Goal: Task Accomplishment & Management: Manage account settings

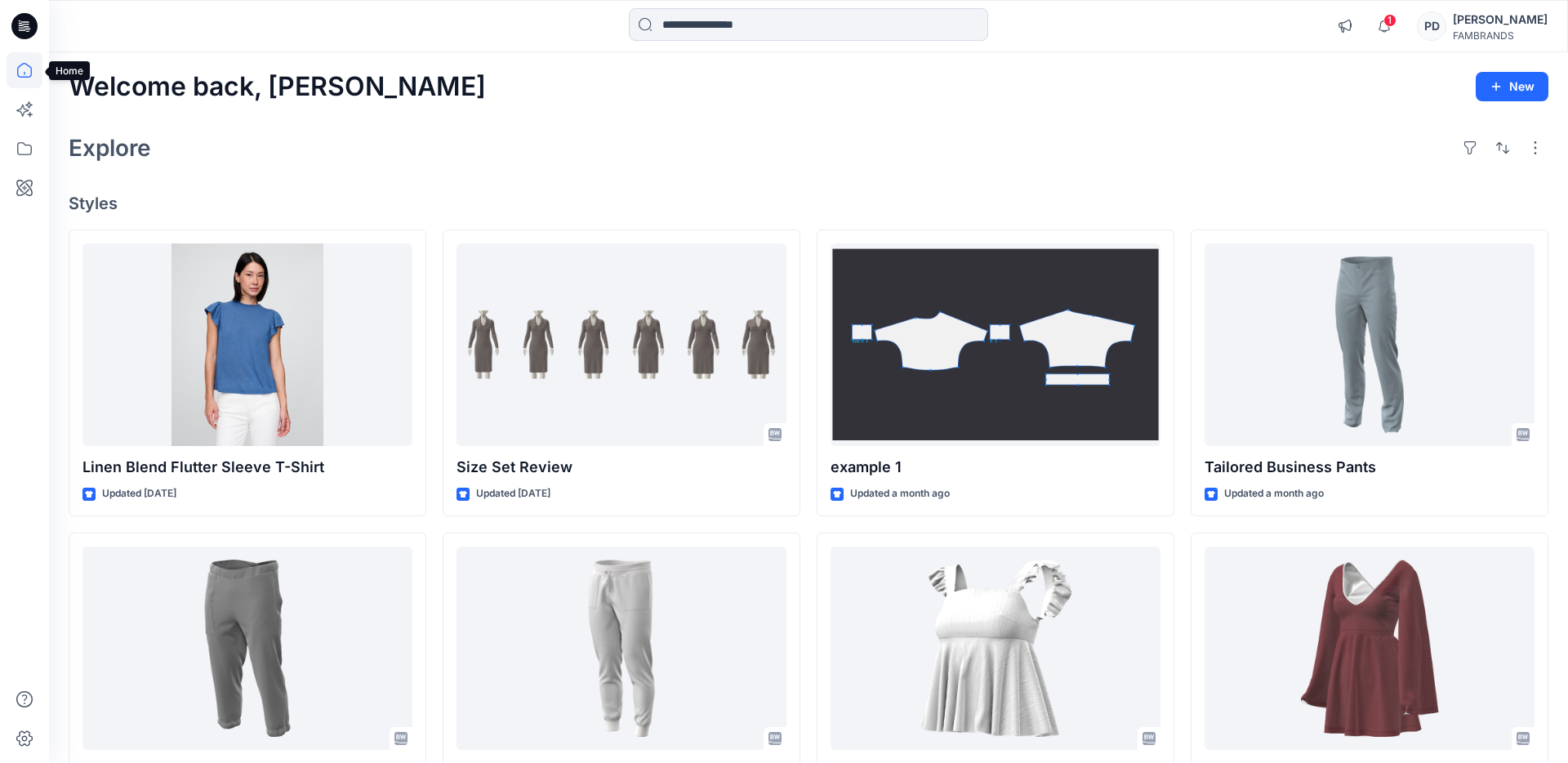
click at [27, 69] on icon at bounding box center [24, 69] width 36 height 36
click at [27, 153] on icon at bounding box center [24, 148] width 36 height 36
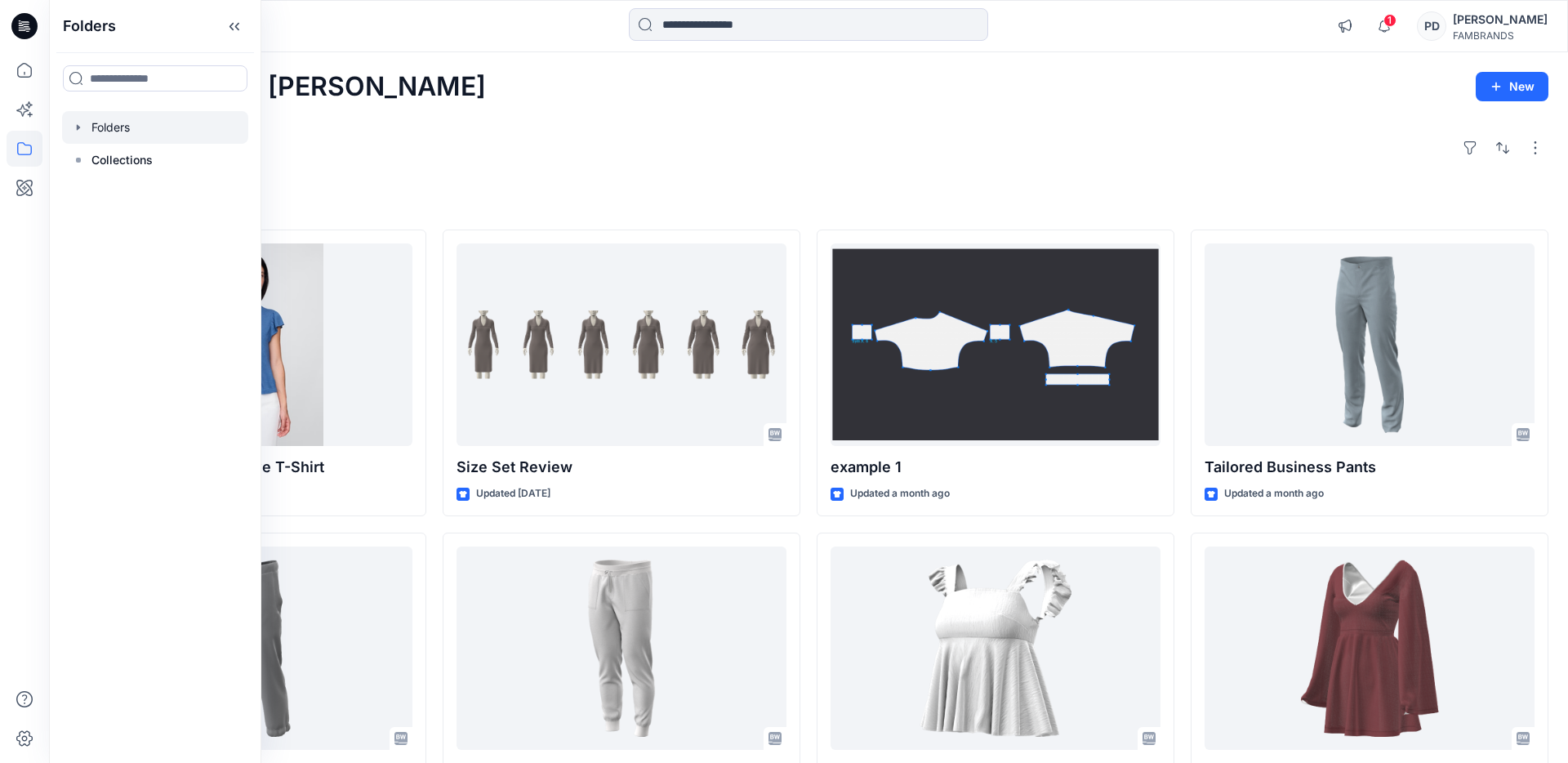
click at [121, 128] on div at bounding box center [155, 127] width 186 height 33
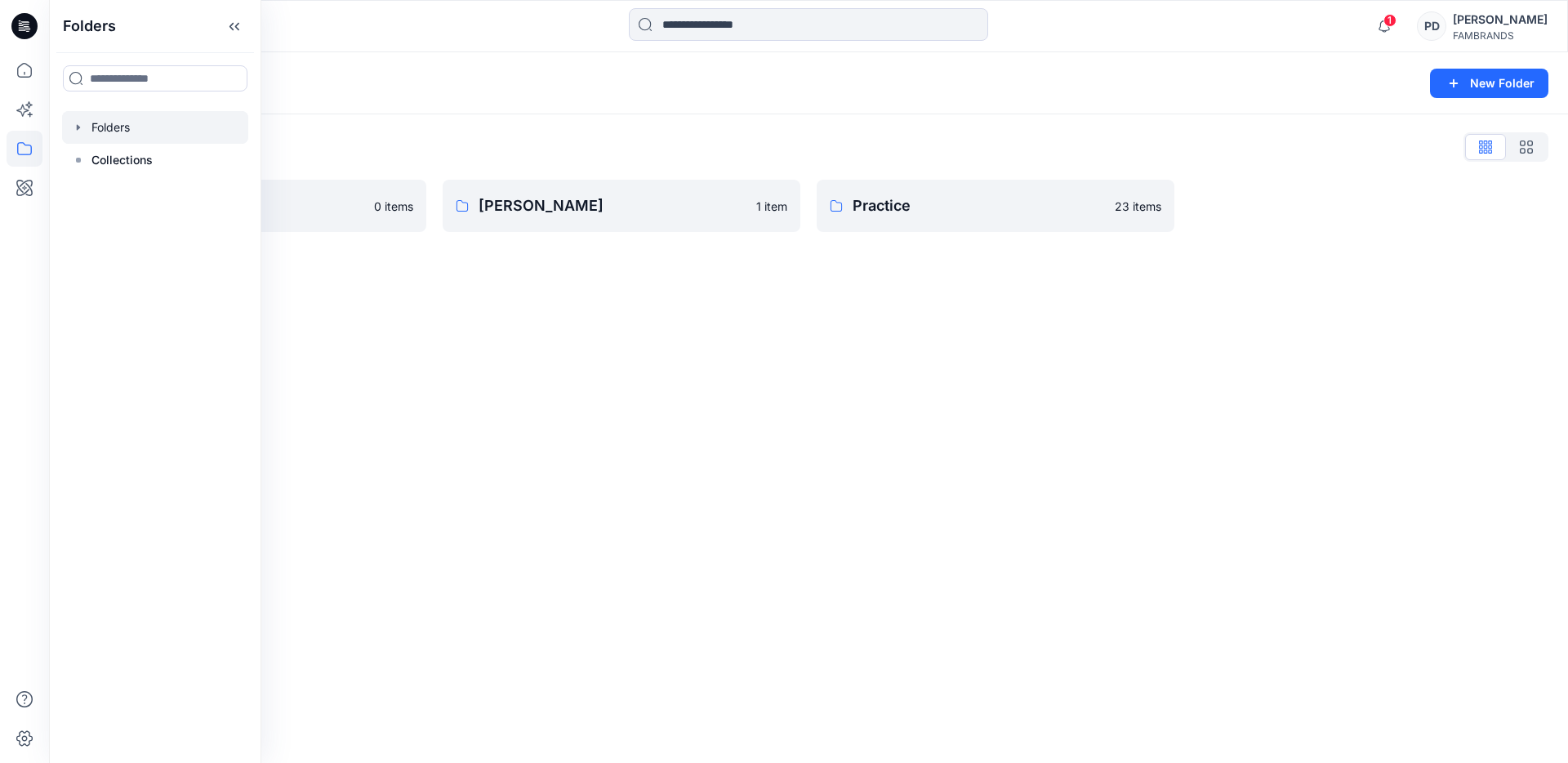
click at [76, 126] on icon "button" at bounding box center [79, 127] width 13 height 13
click at [1505, 86] on button "New Folder" at bounding box center [1489, 83] width 118 height 30
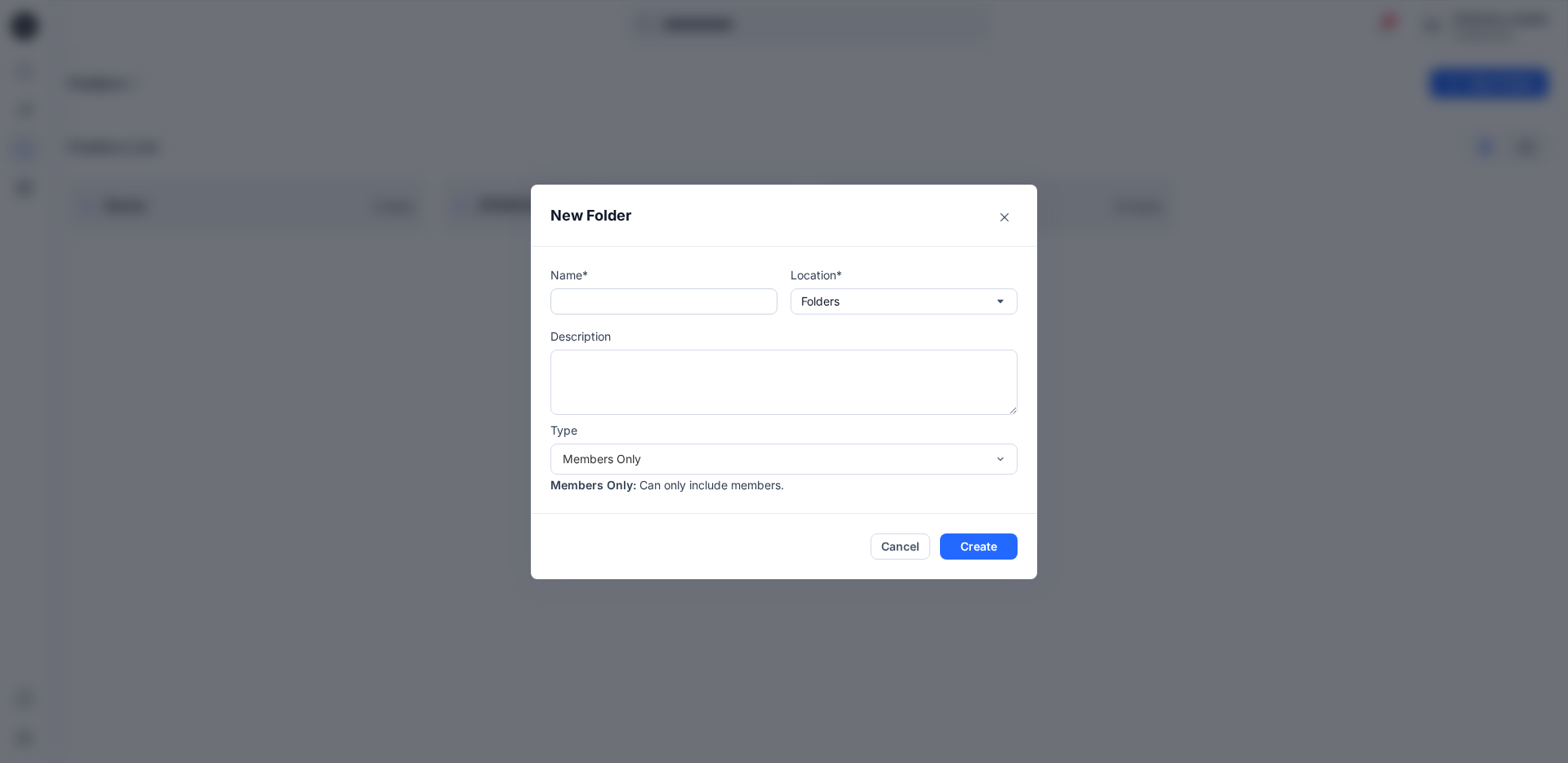
click at [722, 303] on input "text" at bounding box center [664, 302] width 227 height 26
type input "*******"
click at [833, 460] on div "Members Only" at bounding box center [774, 458] width 423 height 17
click at [989, 546] on button "Create" at bounding box center [979, 546] width 78 height 26
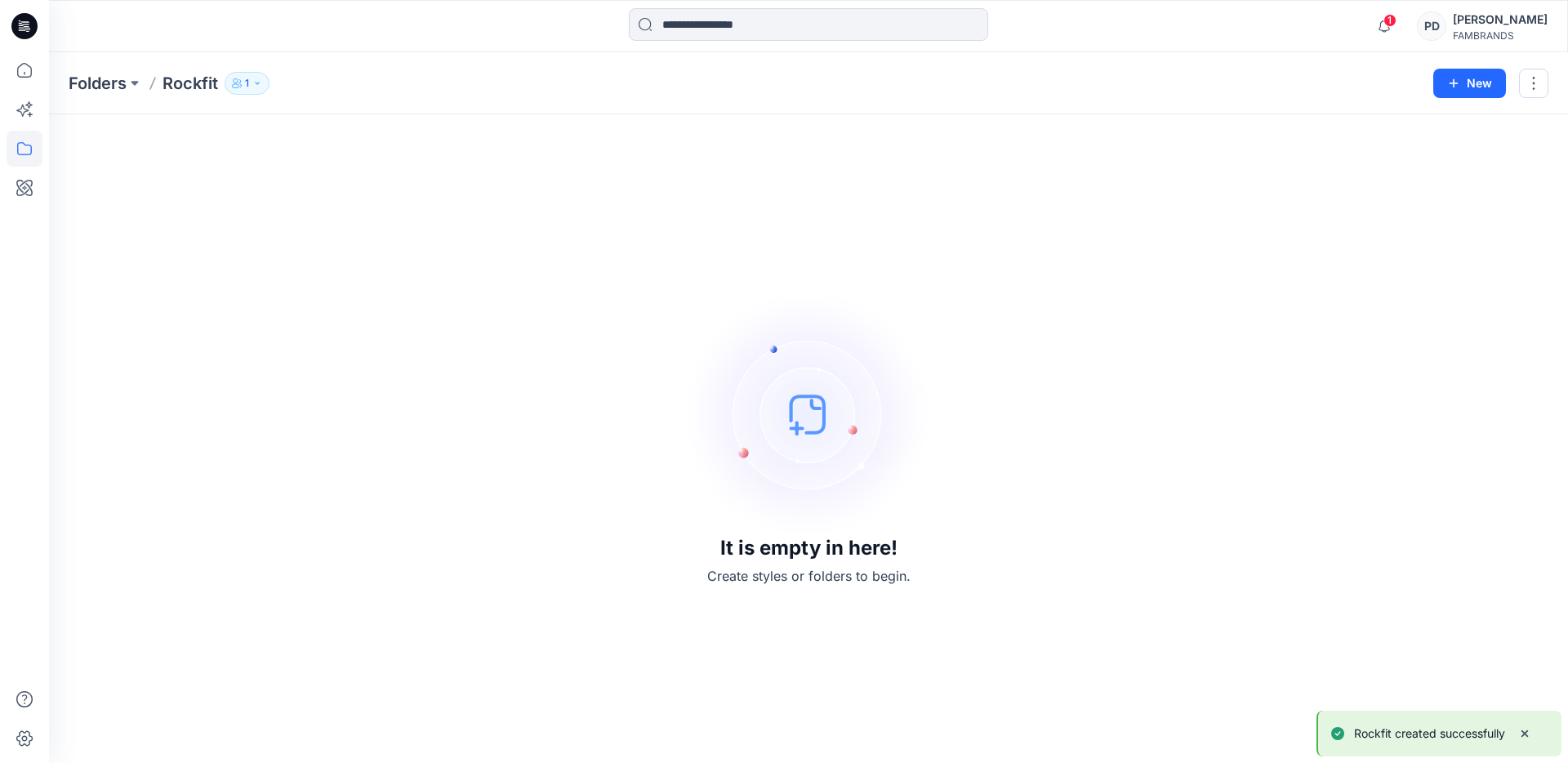
click at [259, 83] on icon "button" at bounding box center [257, 83] width 10 height 10
click at [442, 131] on icon "Manage Users" at bounding box center [445, 133] width 8 height 7
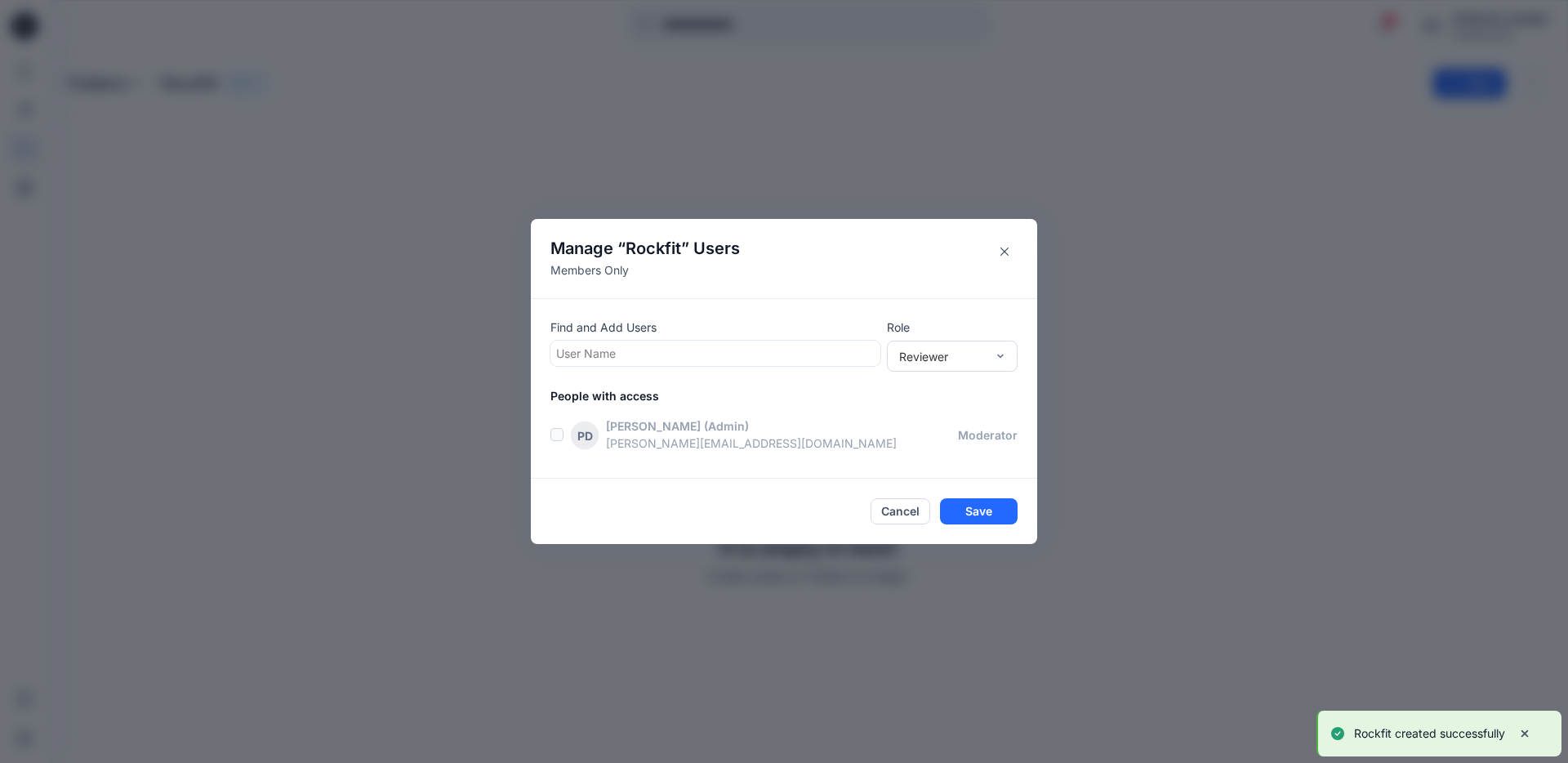
click at [734, 353] on div at bounding box center [715, 353] width 318 height 21
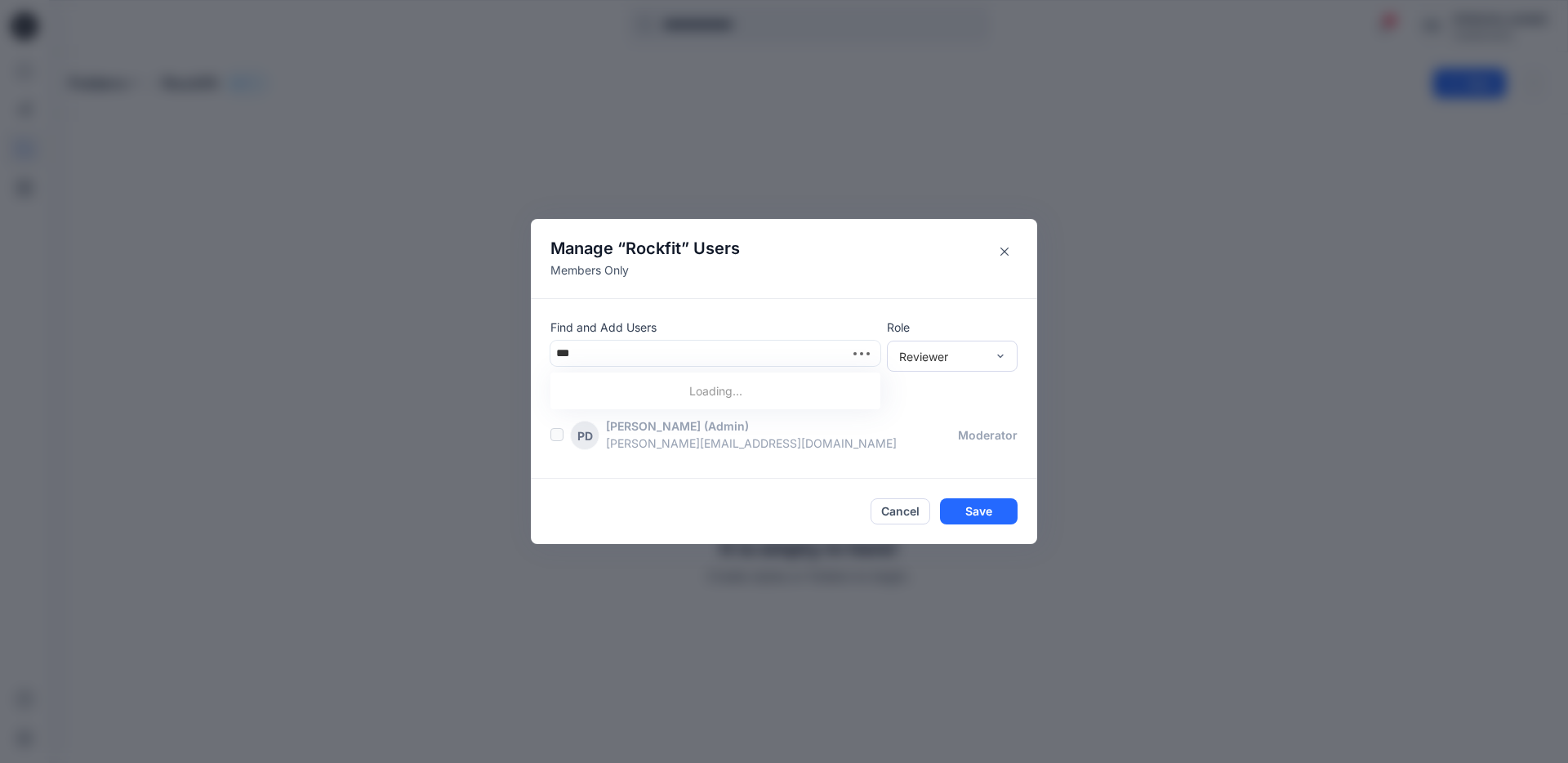
type input "****"
click at [633, 393] on p "[PERSON_NAME]" at bounding box center [635, 394] width 94 height 21
click at [937, 446] on div "Moderator" at bounding box center [952, 445] width 124 height 29
click at [985, 513] on button "Save" at bounding box center [979, 513] width 78 height 26
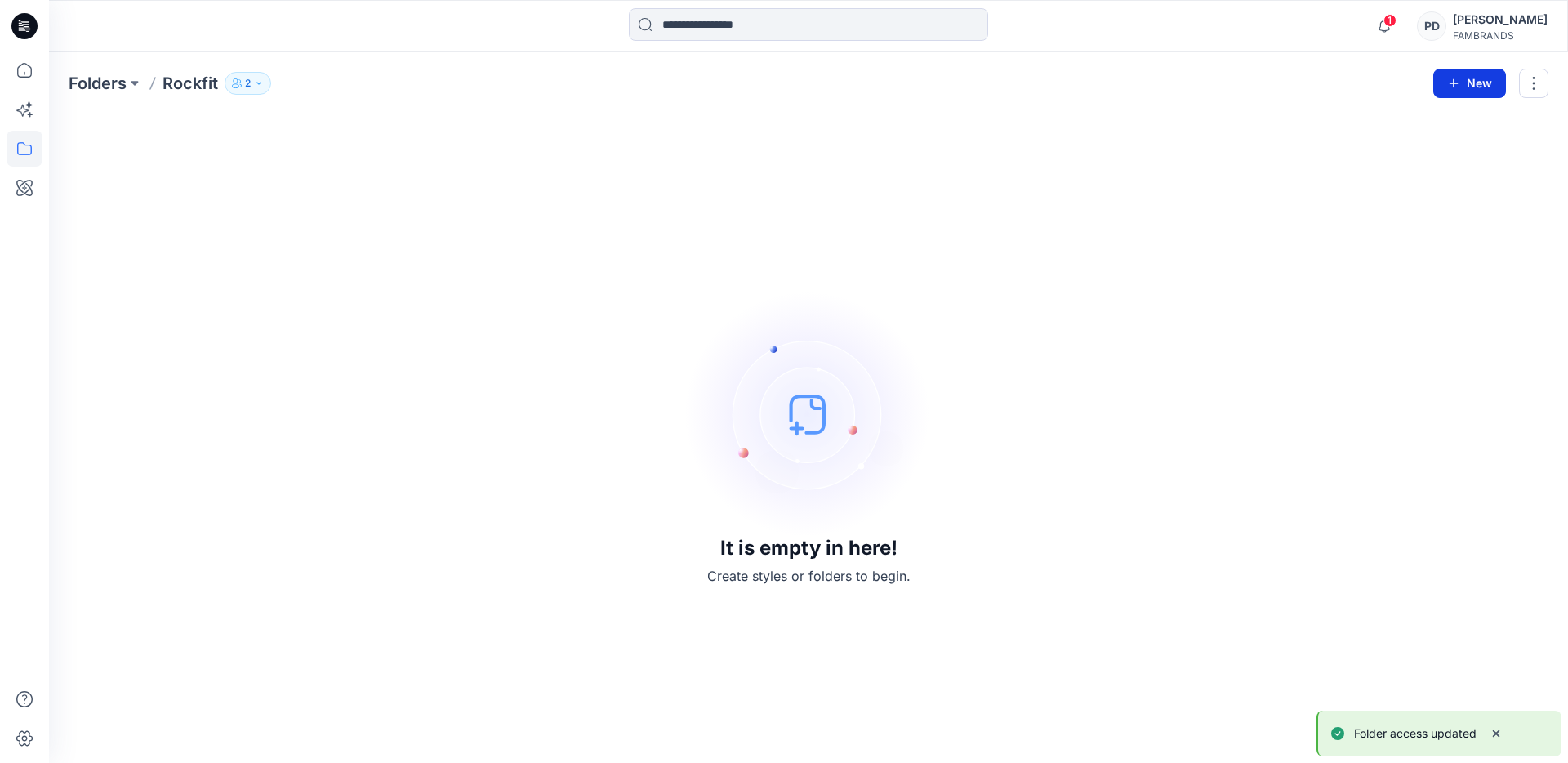
click at [1468, 81] on button "New" at bounding box center [1470, 83] width 73 height 30
click at [1432, 155] on p "New Folder" at bounding box center [1422, 155] width 60 height 17
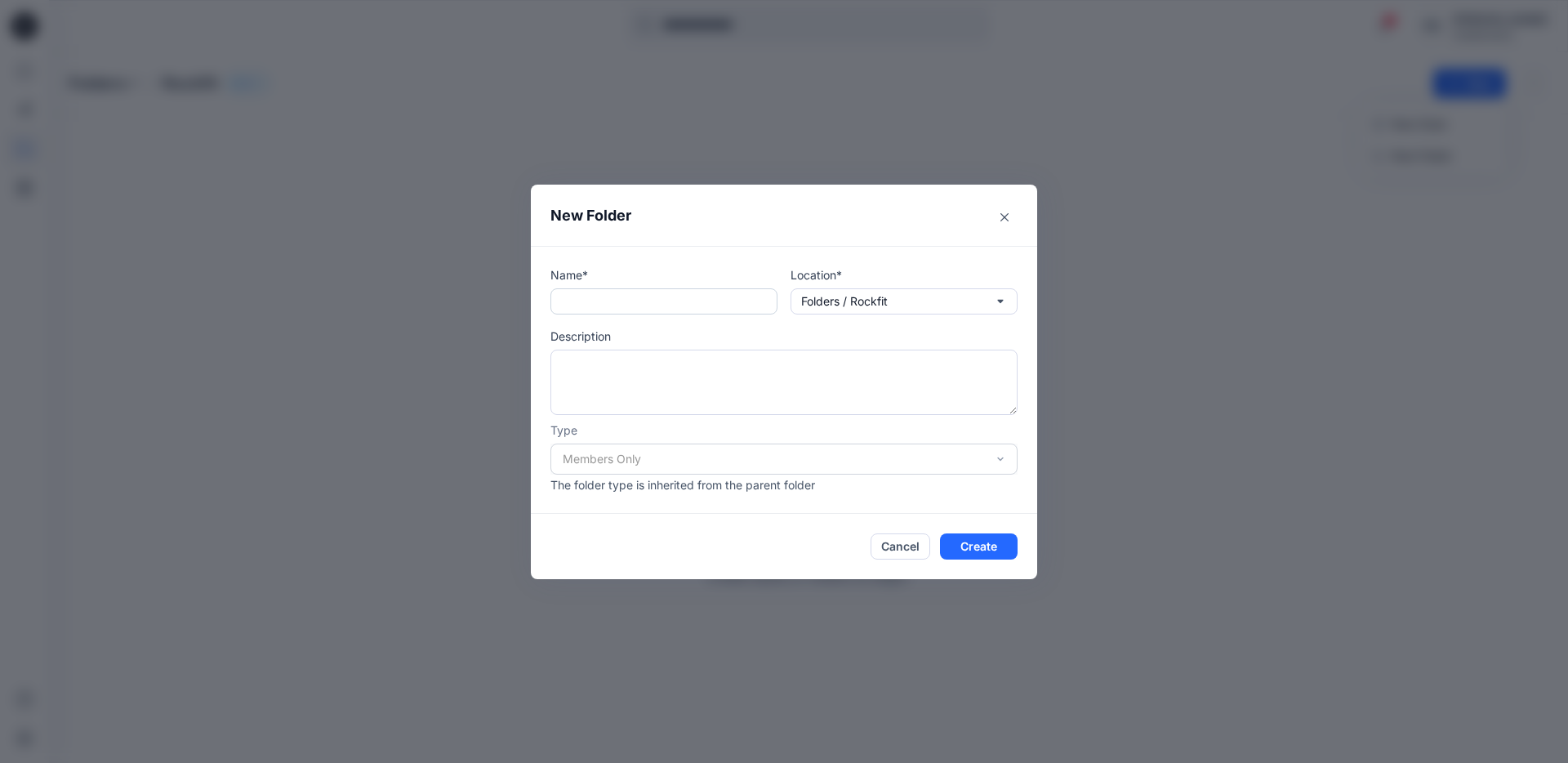
click at [690, 303] on input "text" at bounding box center [664, 302] width 227 height 26
type input "******"
click at [995, 549] on button "Create" at bounding box center [979, 546] width 78 height 26
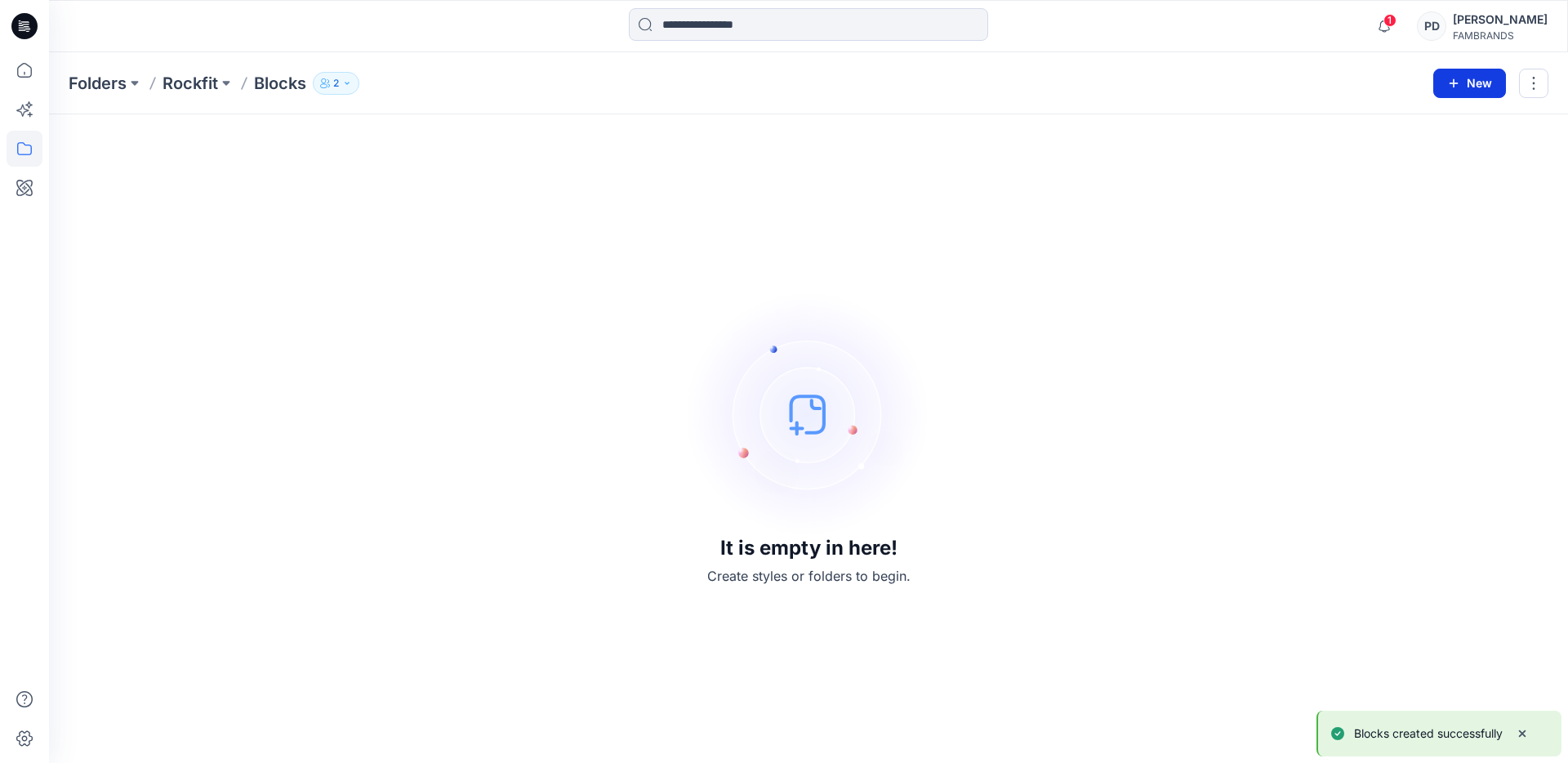
click at [1476, 86] on button "New" at bounding box center [1470, 83] width 73 height 30
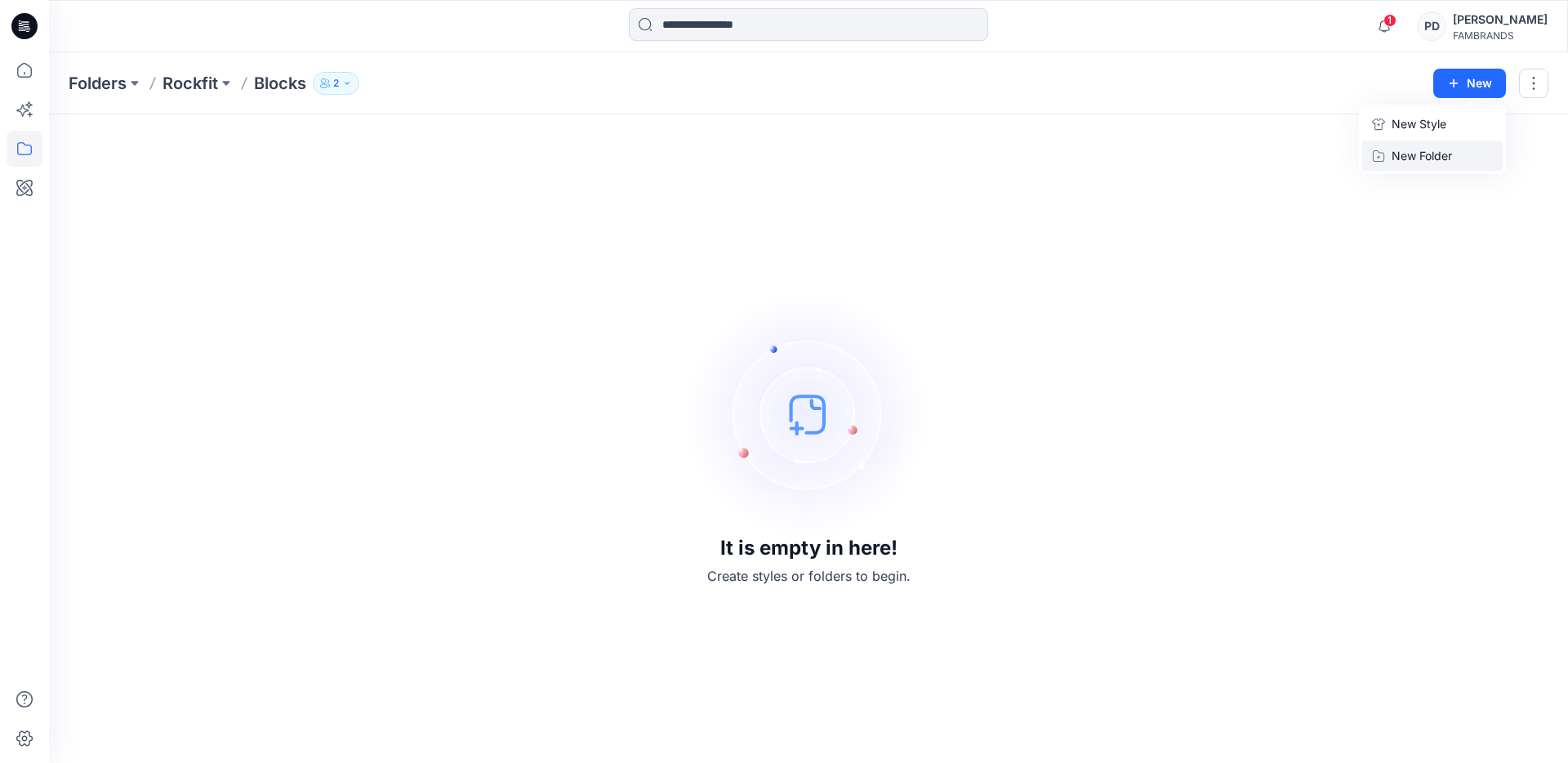
click at [1409, 159] on p "New Folder" at bounding box center [1422, 155] width 60 height 17
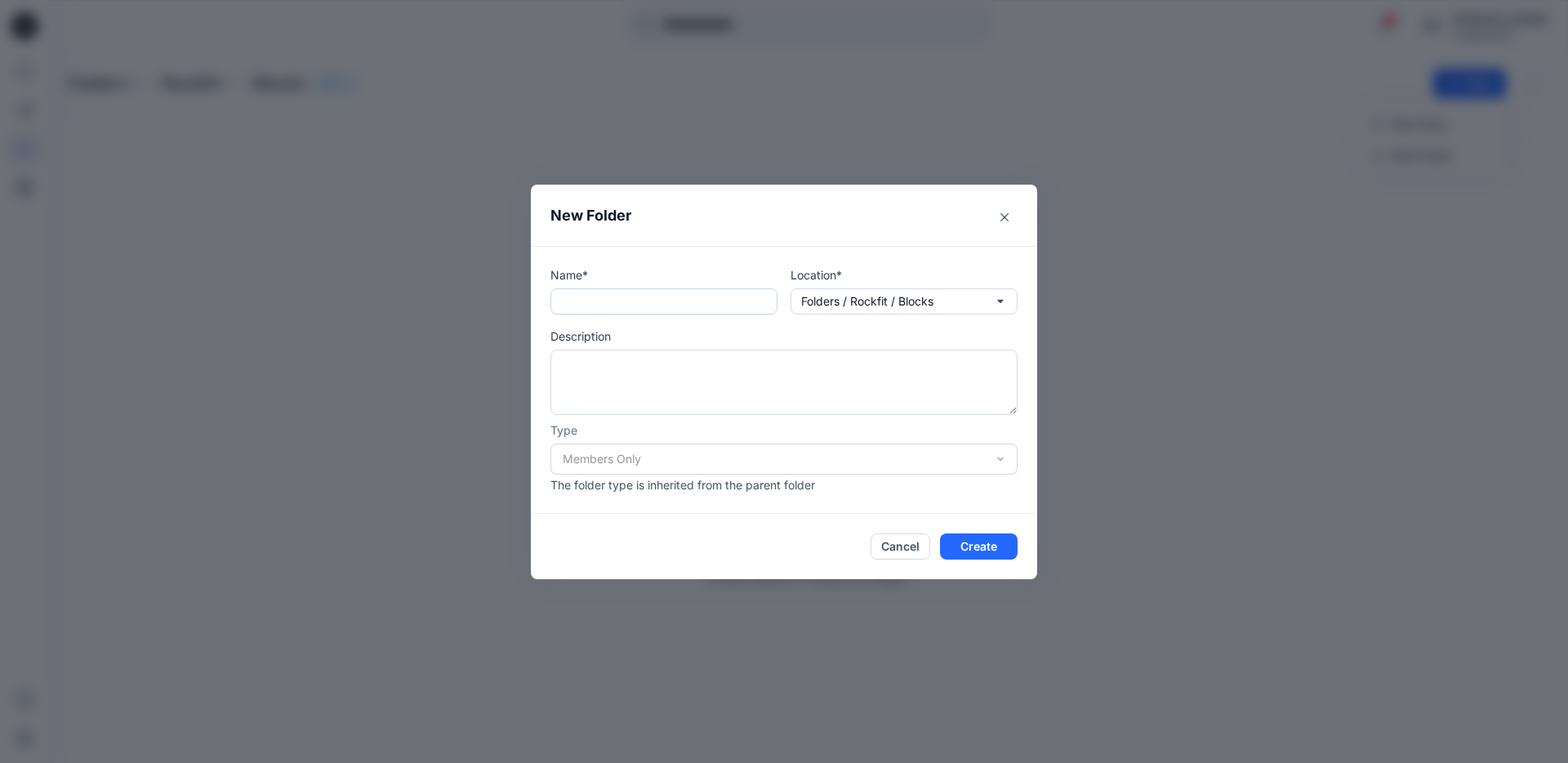
click at [727, 298] on input "text" at bounding box center [664, 302] width 227 height 26
type input "*****"
click at [996, 543] on button "Create" at bounding box center [979, 546] width 78 height 26
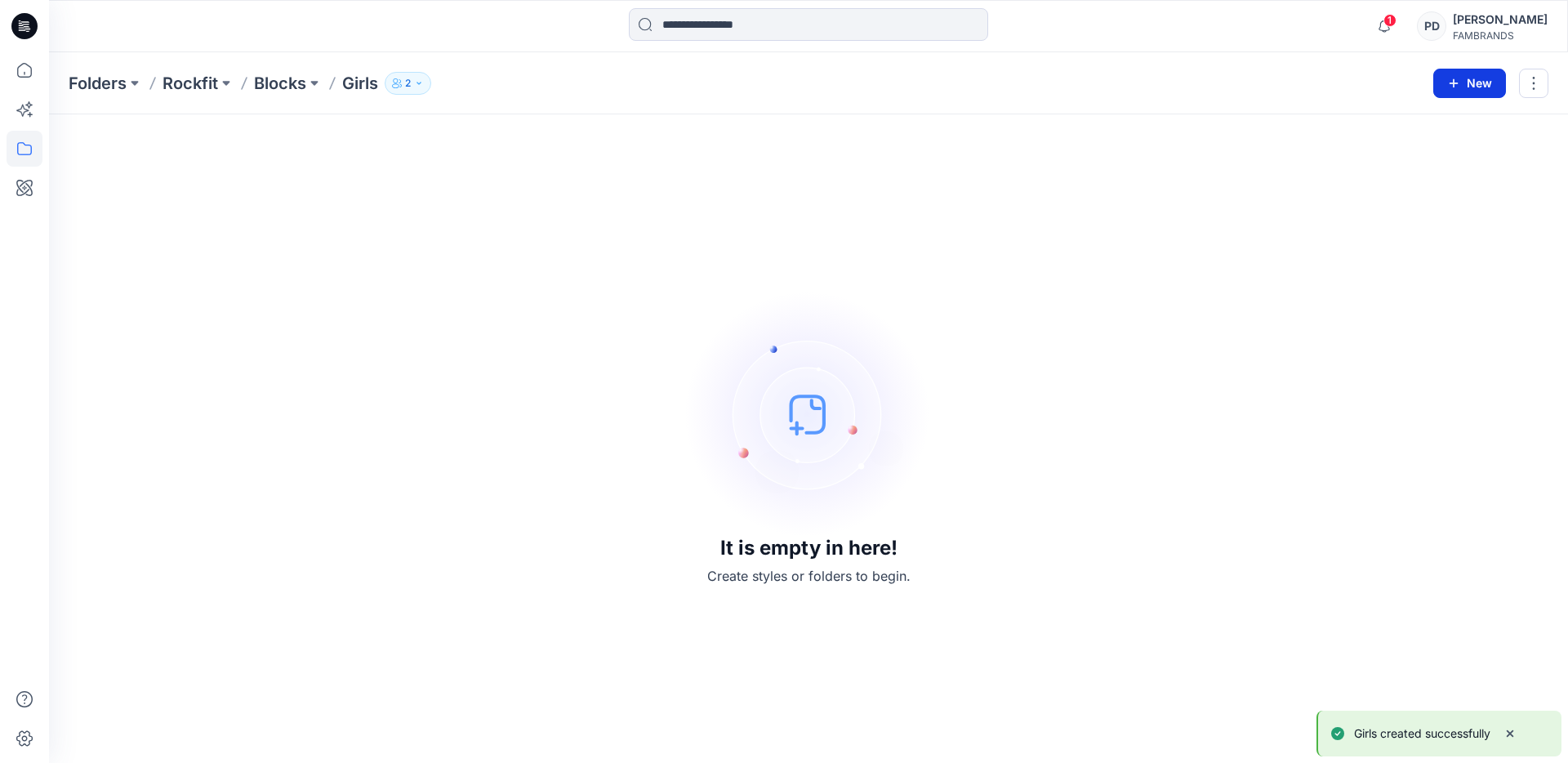
click at [1471, 83] on button "New" at bounding box center [1470, 83] width 73 height 30
click at [1413, 123] on p "New Style" at bounding box center [1419, 124] width 55 height 20
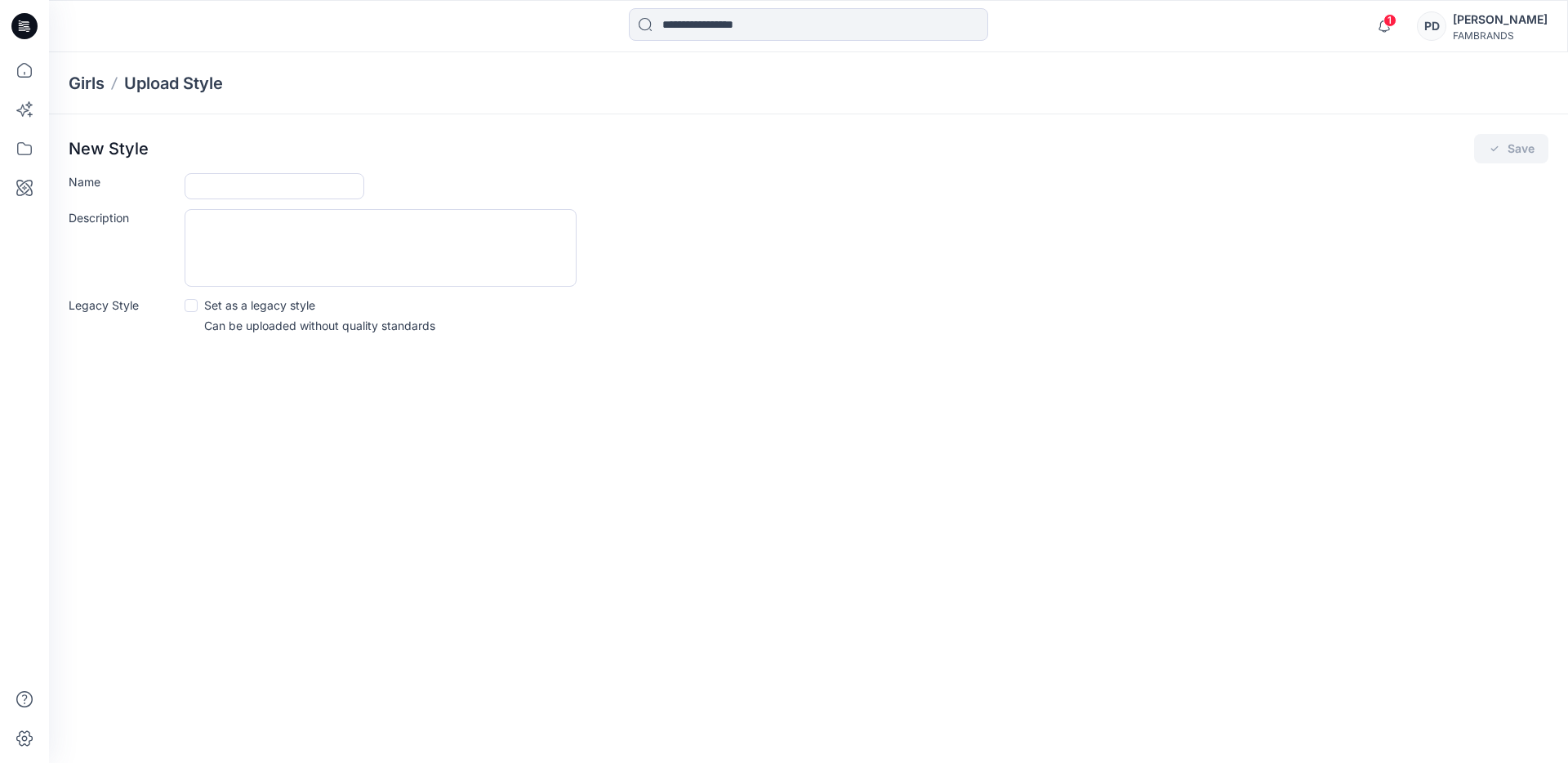
click at [188, 305] on span at bounding box center [191, 306] width 13 height 13
click at [255, 186] on input "Name" at bounding box center [274, 186] width 179 height 26
type input "*********"
click at [1518, 150] on button "Save" at bounding box center [1512, 149] width 74 height 30
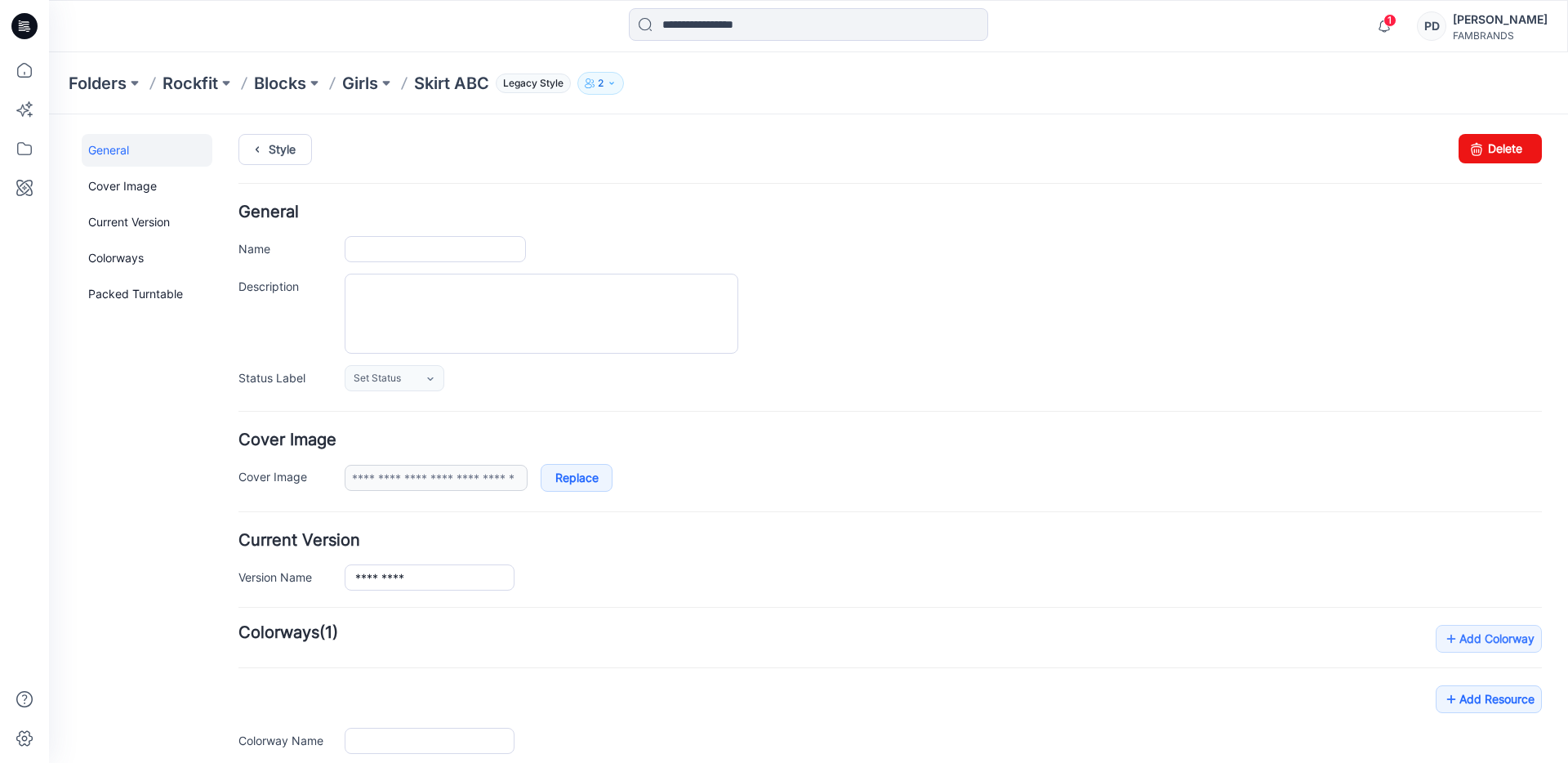
type input "*********"
type input "**********"
click at [436, 82] on p "Skirt ABC" at bounding box center [451, 83] width 75 height 23
click at [345, 82] on p "Girls" at bounding box center [360, 83] width 36 height 23
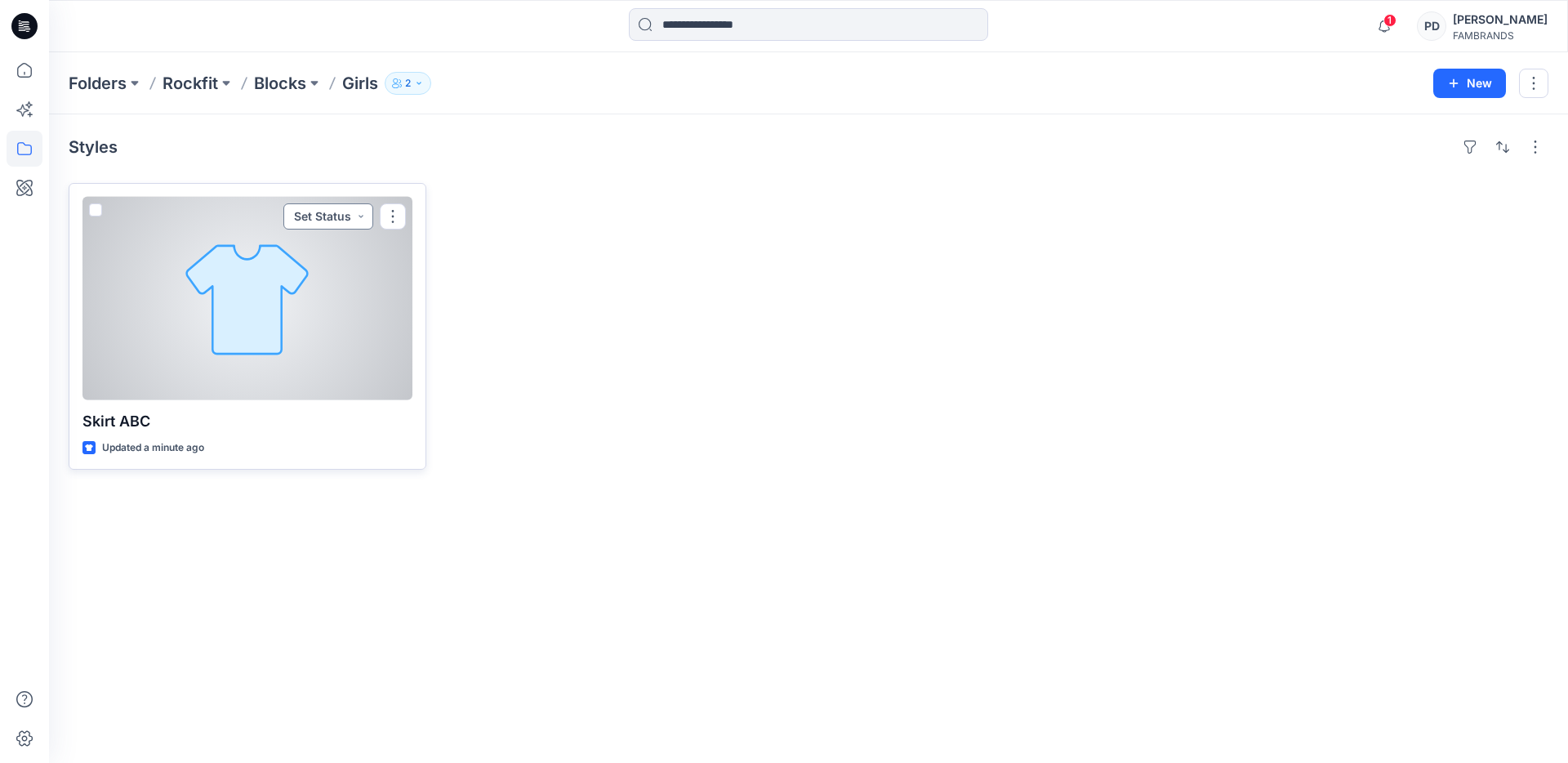
click at [362, 218] on button "Set Status" at bounding box center [328, 217] width 90 height 26
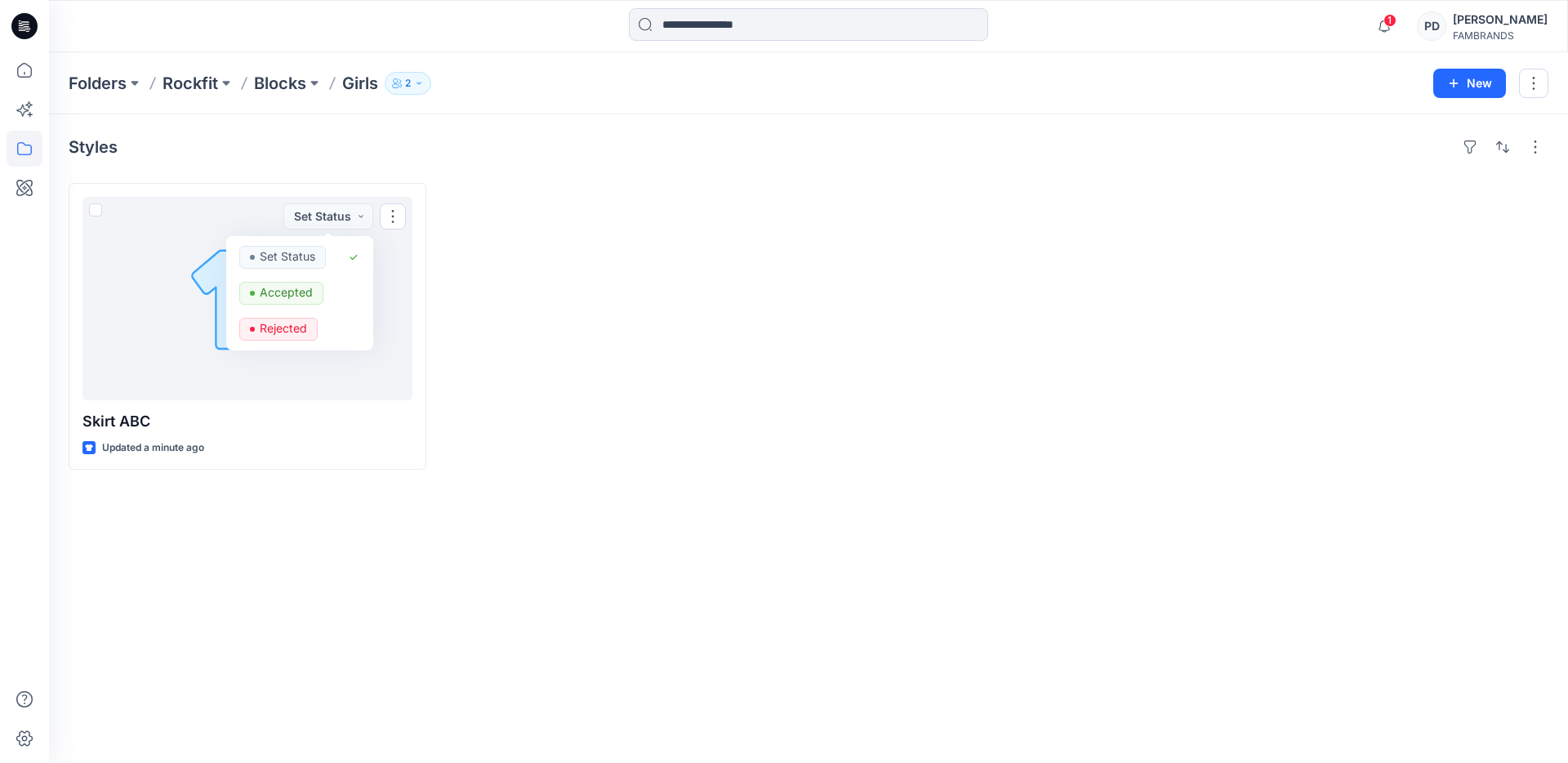
click at [534, 278] on div at bounding box center [622, 326] width 358 height 287
click at [1507, 28] on div "[PERSON_NAME]" at bounding box center [1500, 20] width 95 height 20
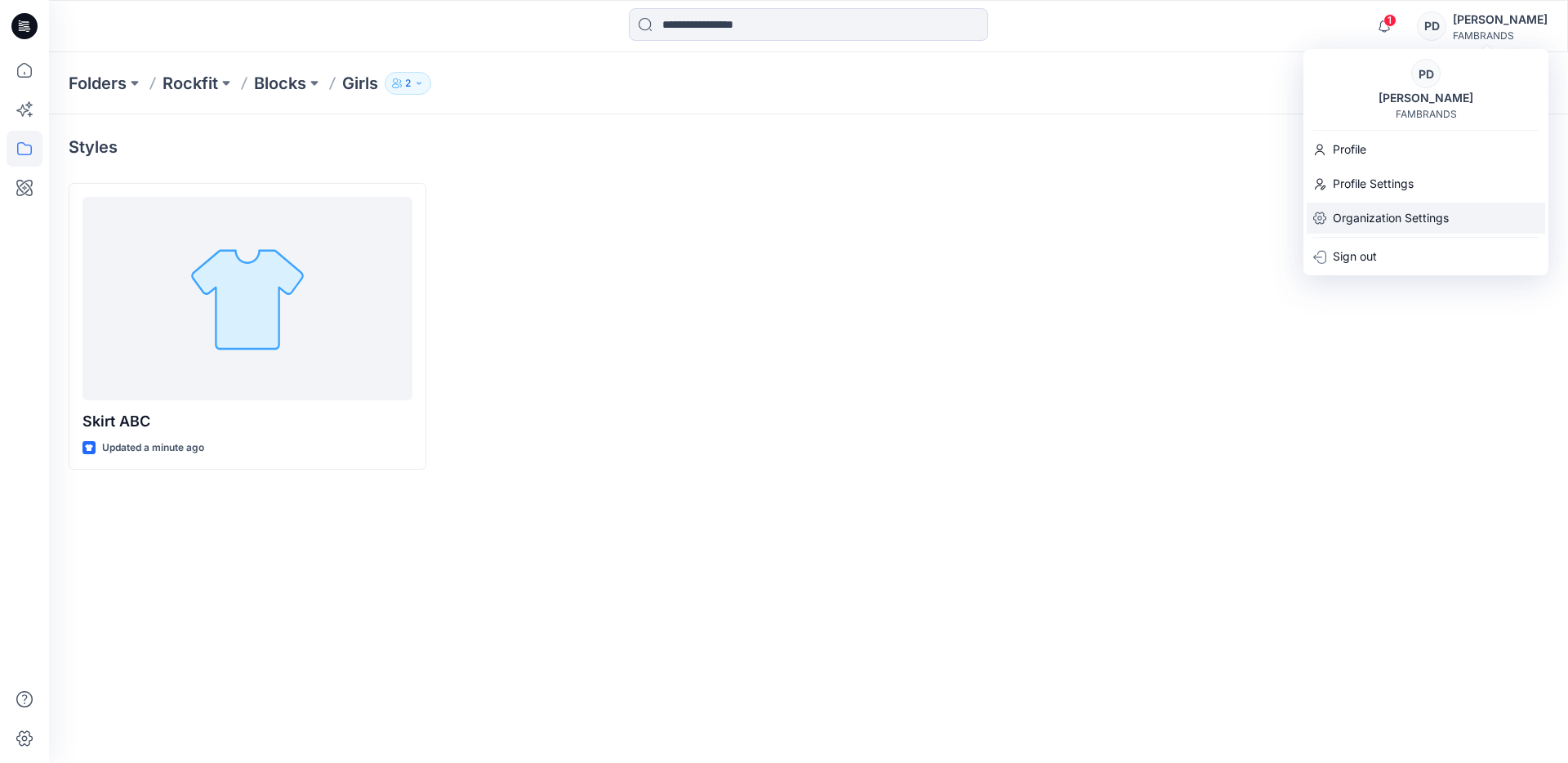
click at [1384, 222] on p "Organization Settings" at bounding box center [1391, 218] width 116 height 31
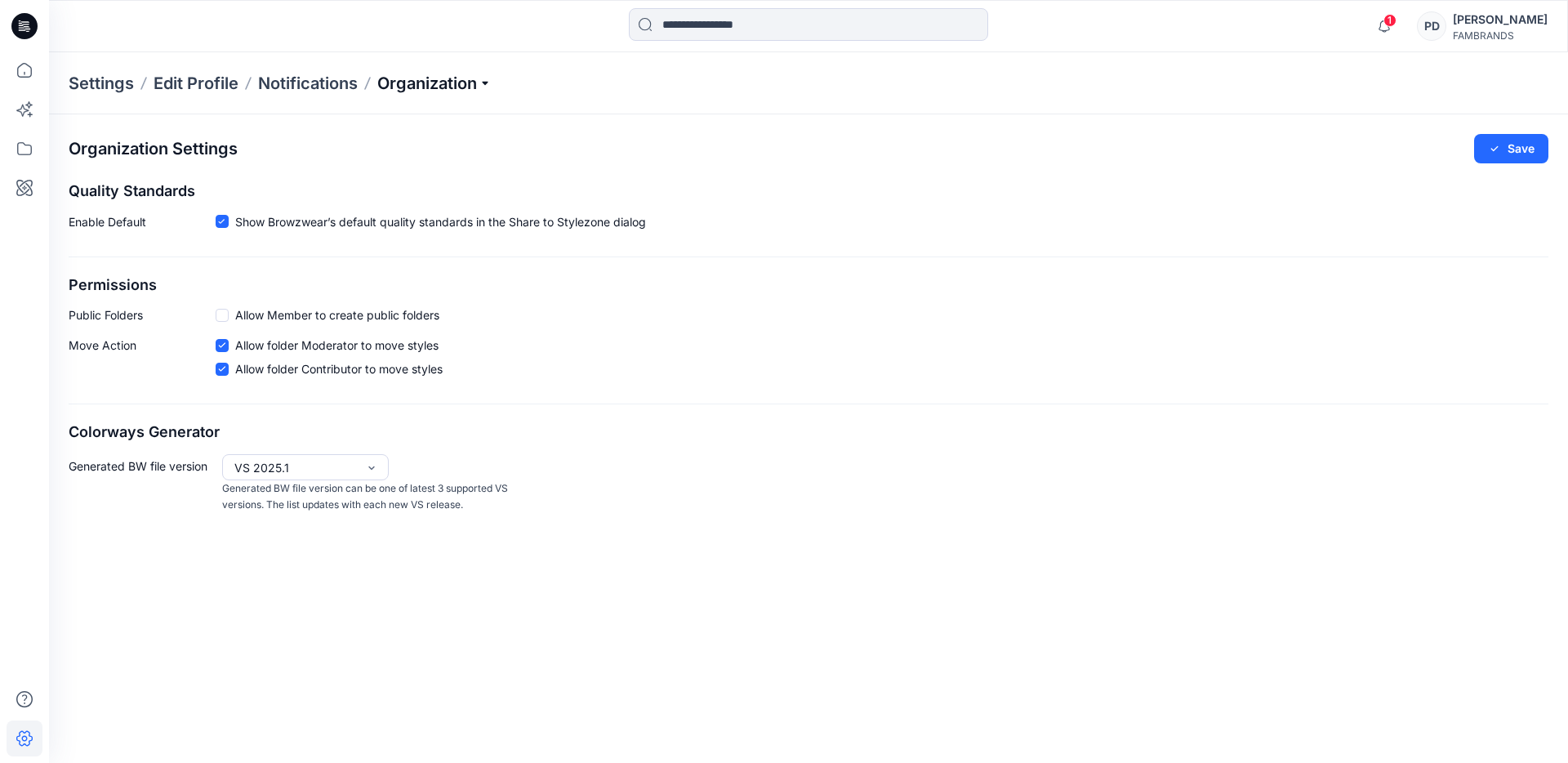
click at [483, 83] on p "Organization" at bounding box center [435, 83] width 114 height 23
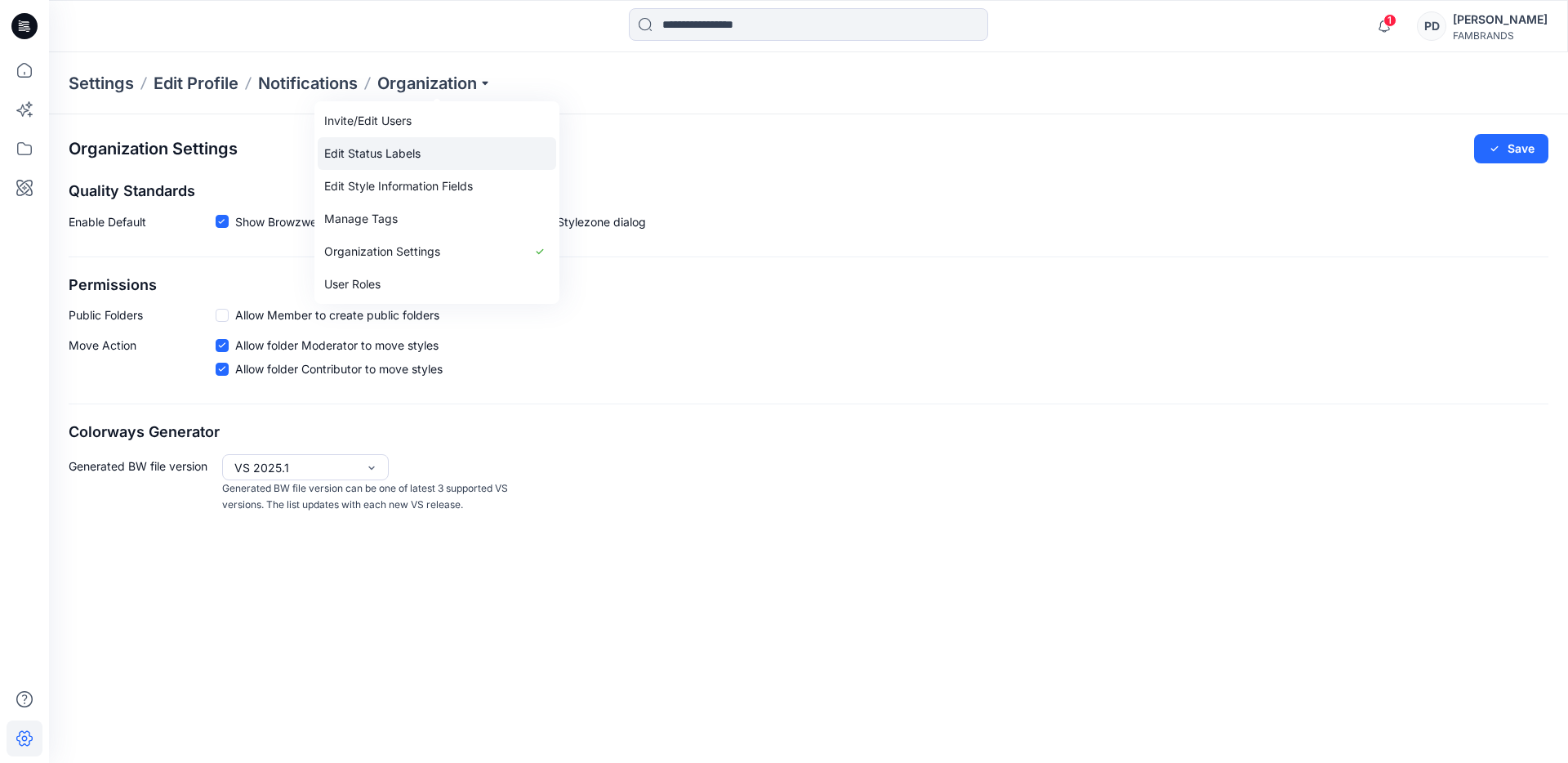
click at [407, 153] on link "Edit Status Labels" at bounding box center [436, 154] width 239 height 33
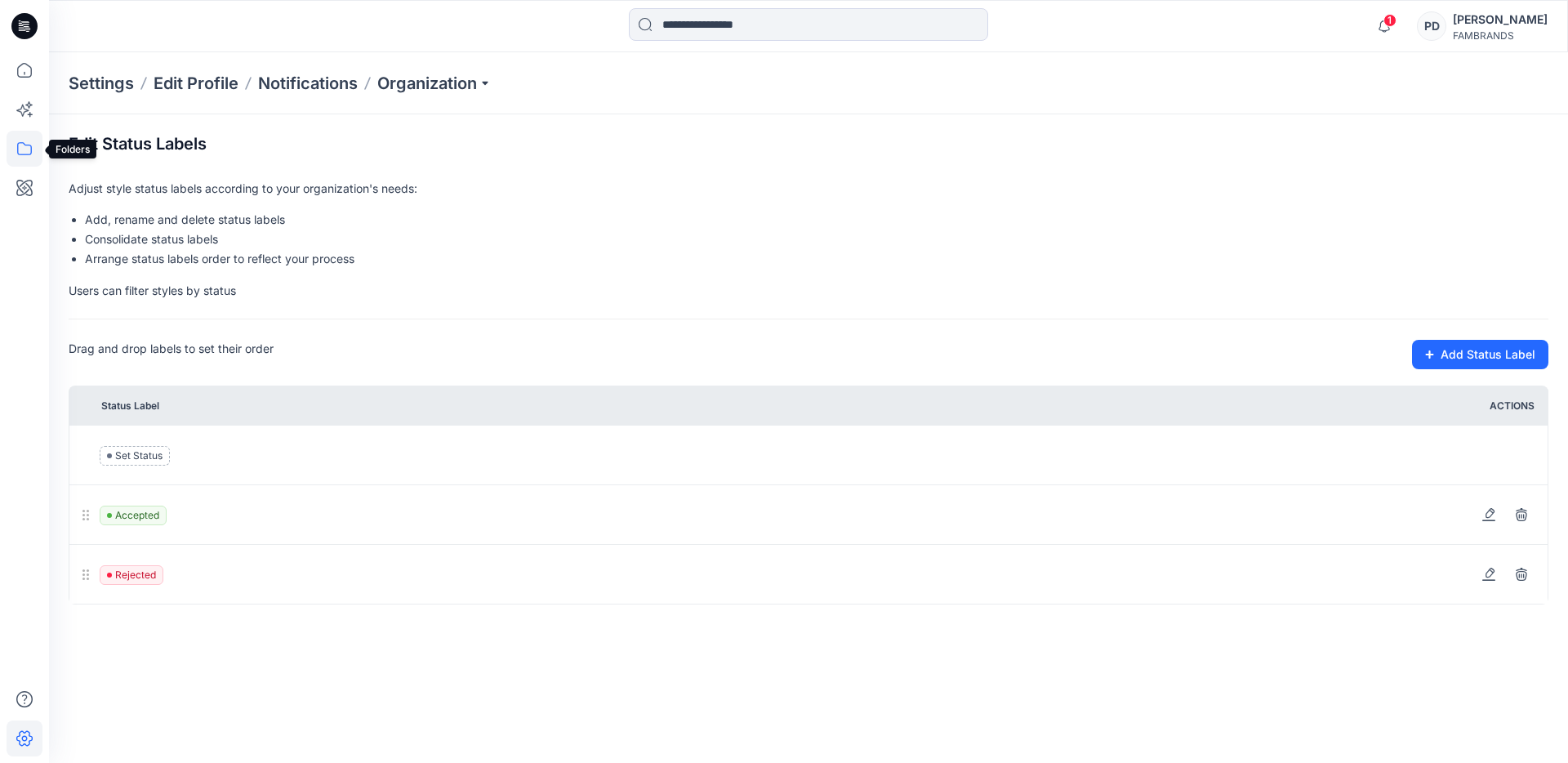
click at [21, 152] on icon at bounding box center [24, 148] width 36 height 36
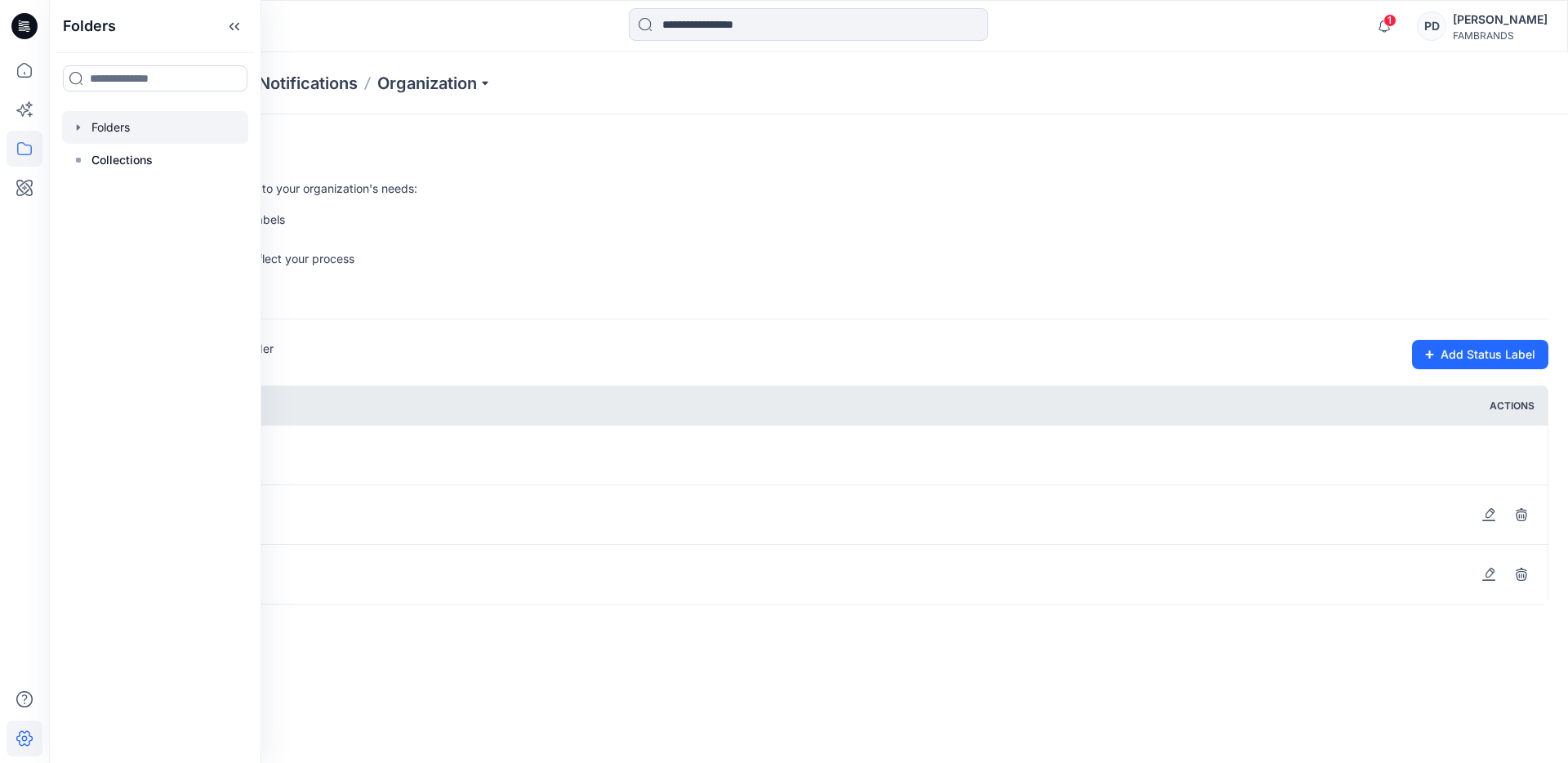
click at [96, 126] on div at bounding box center [155, 127] width 186 height 33
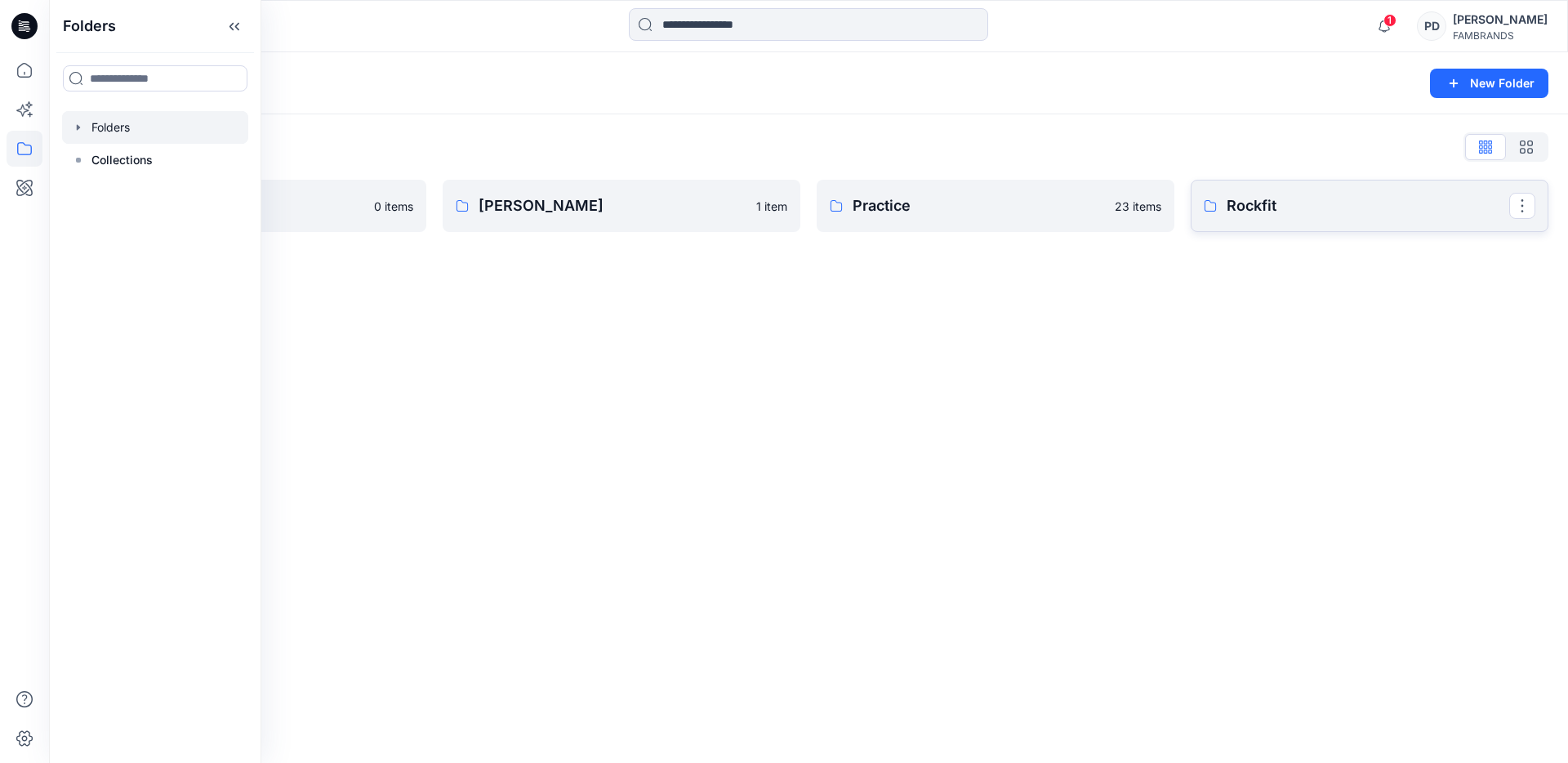
click at [1281, 211] on p "Rockfit" at bounding box center [1368, 206] width 283 height 23
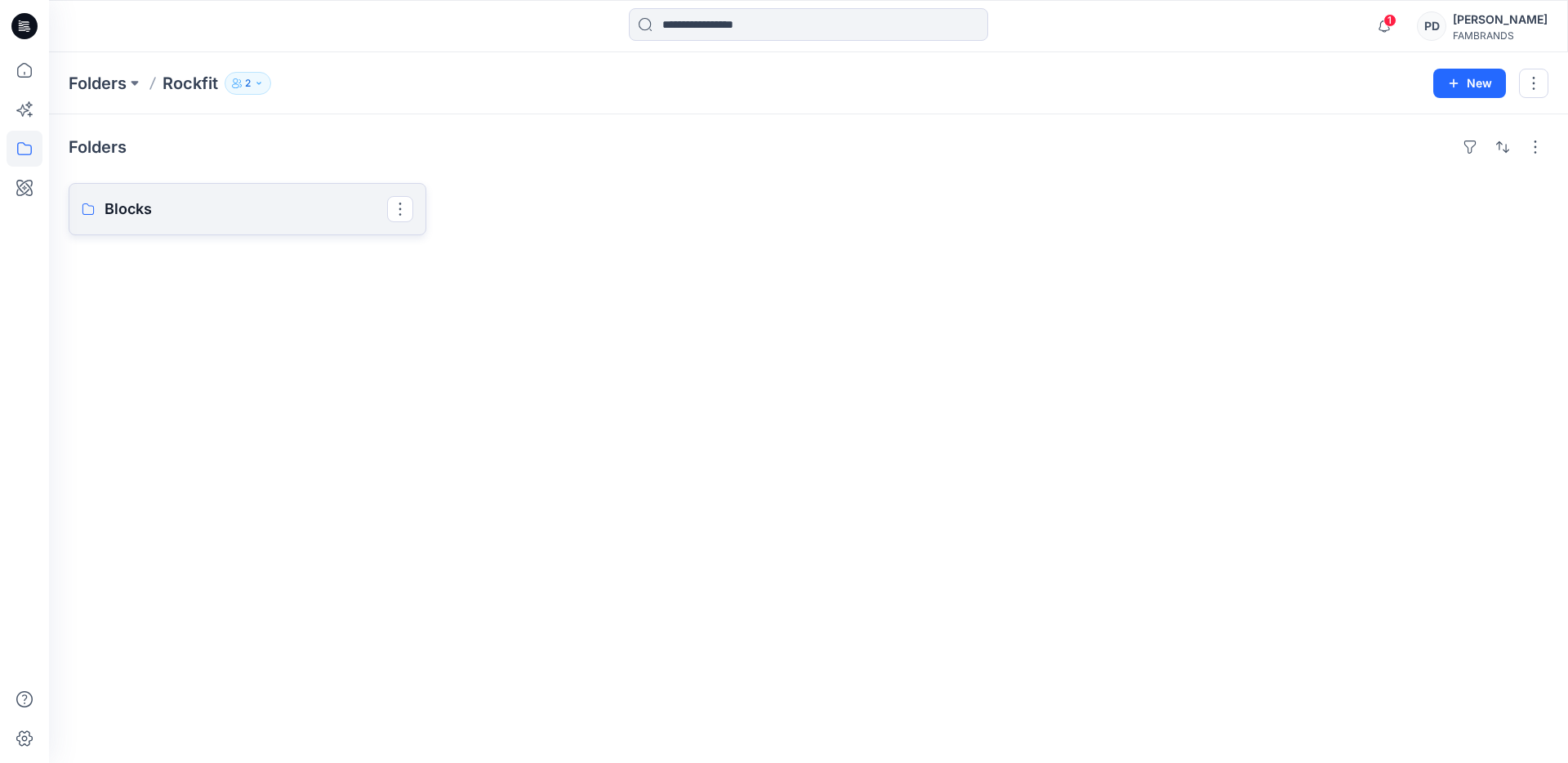
click at [312, 213] on p "Blocks" at bounding box center [245, 209] width 283 height 23
click at [329, 222] on link "Girls" at bounding box center [247, 208] width 358 height 52
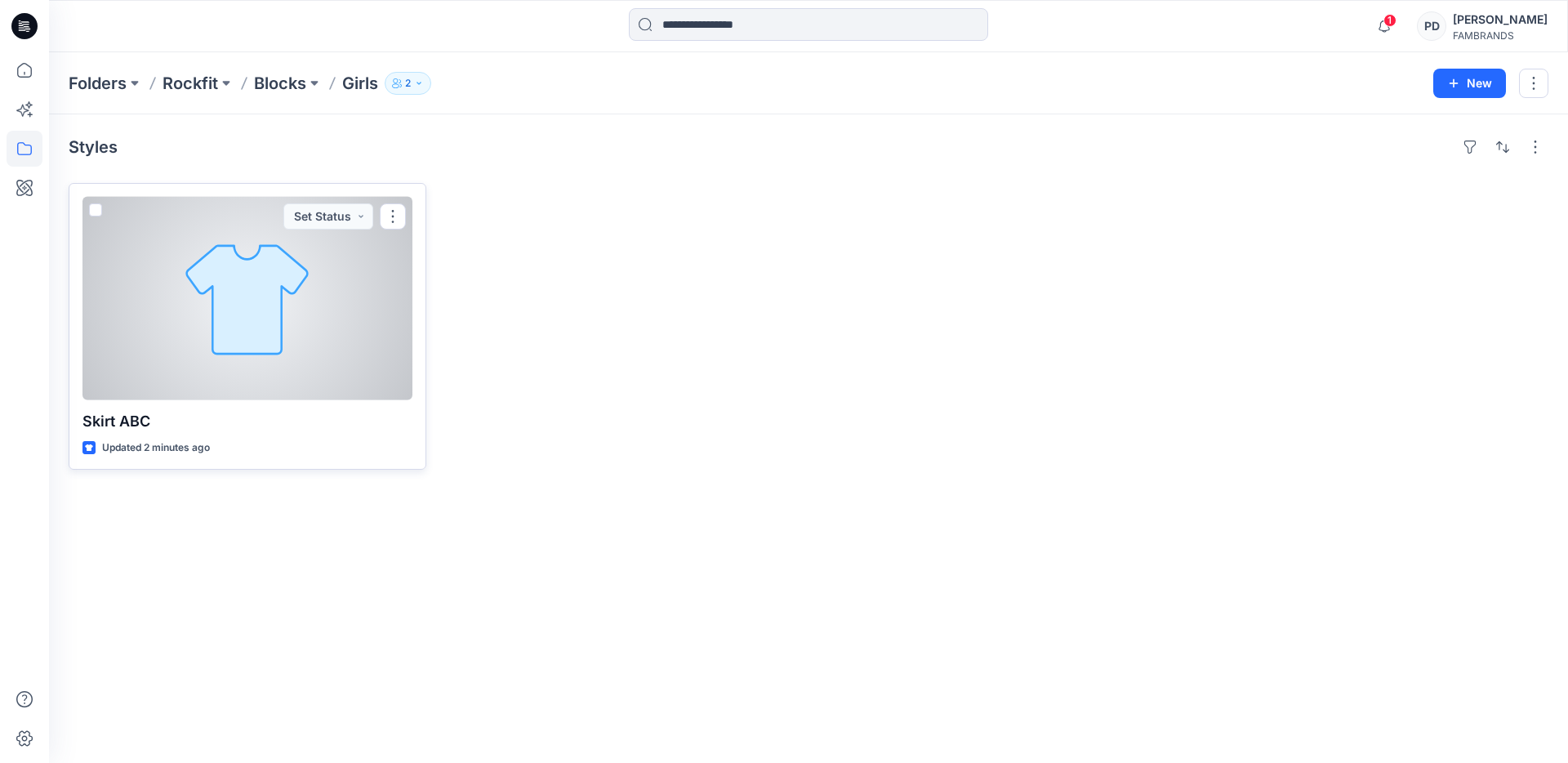
click at [352, 351] on div at bounding box center [247, 298] width 330 height 203
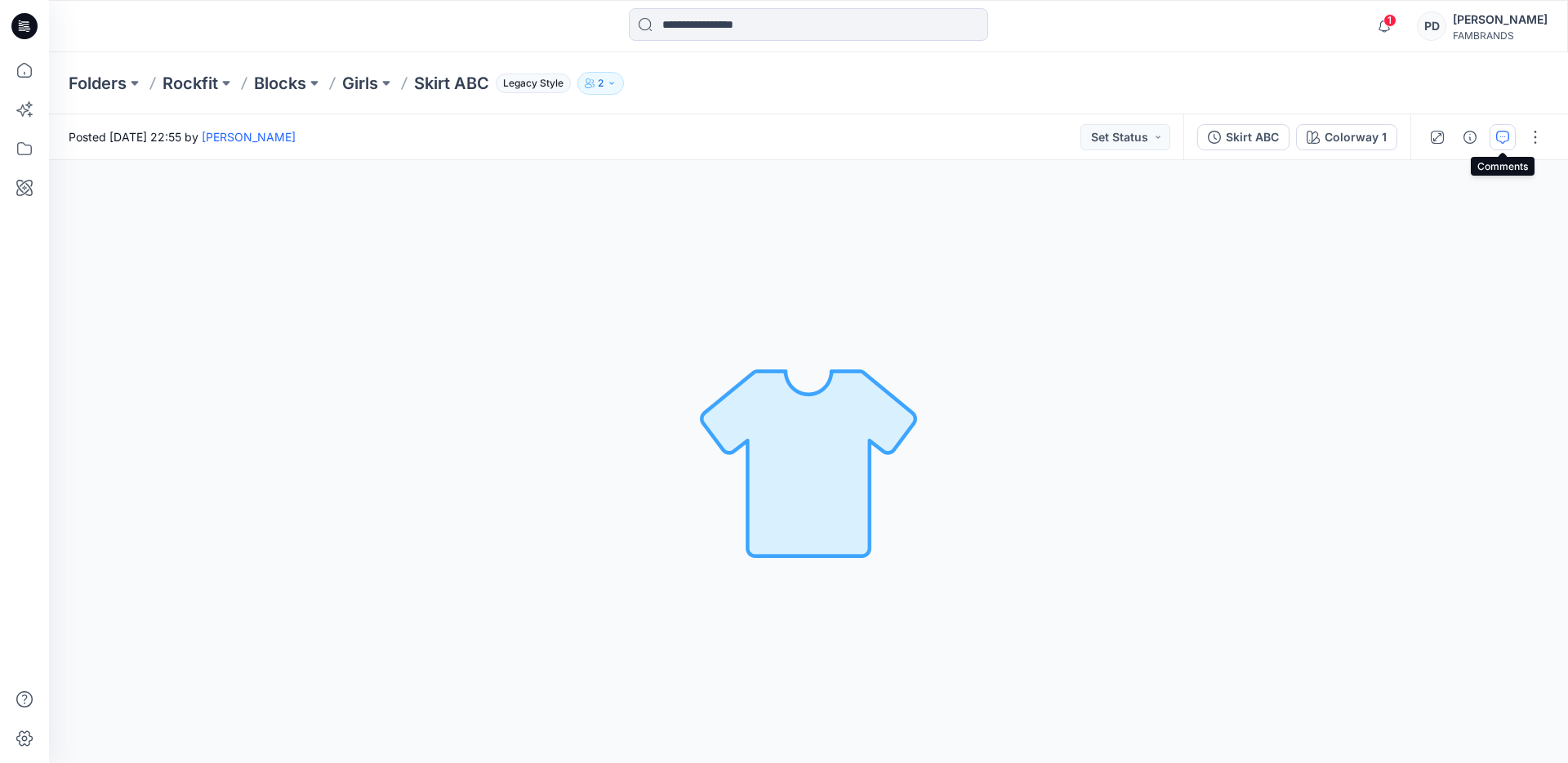
click at [1503, 138] on icon "button" at bounding box center [1503, 137] width 13 height 13
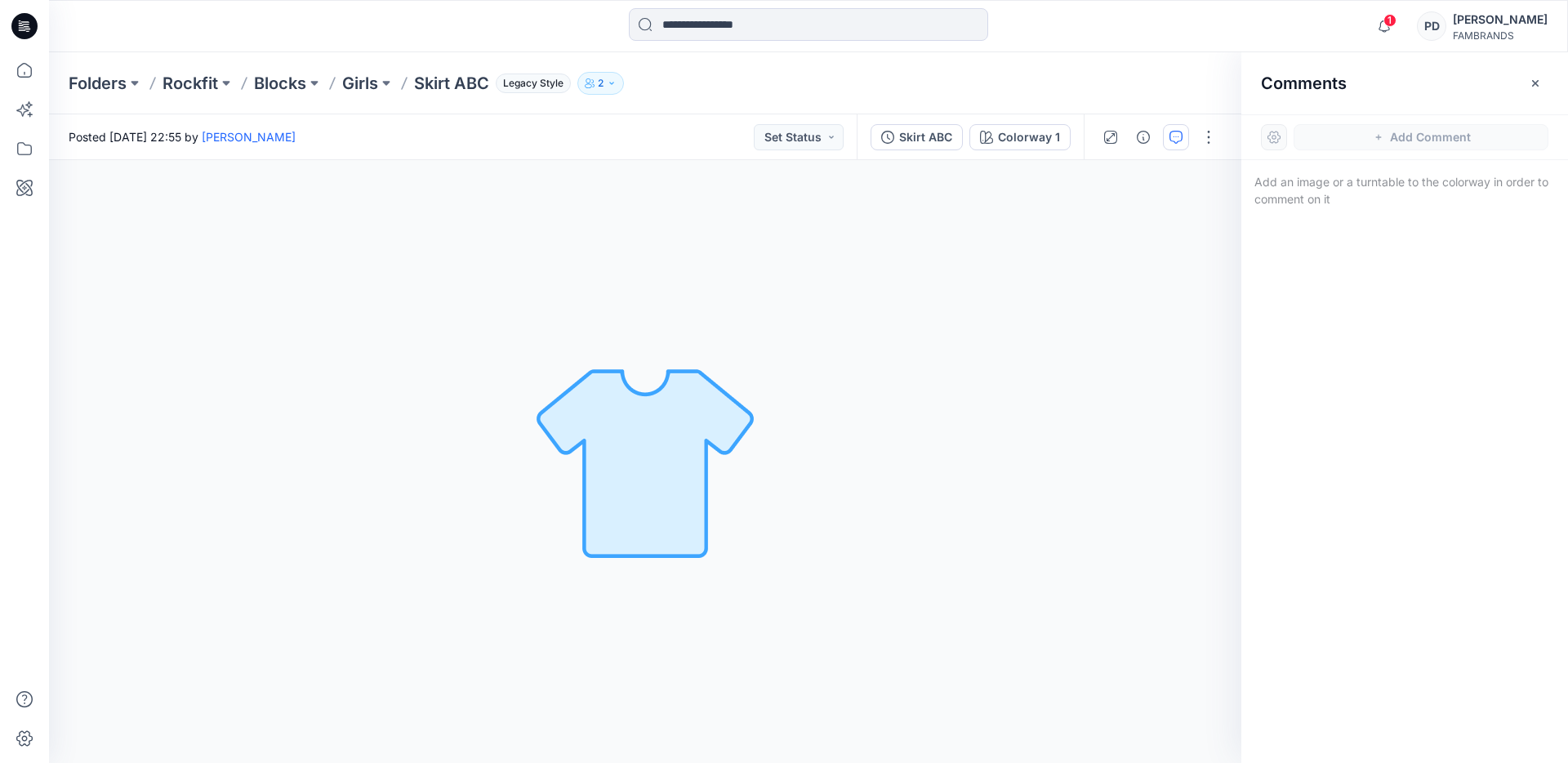
click at [1275, 136] on div at bounding box center [1275, 137] width 26 height 26
click at [1536, 86] on icon "button" at bounding box center [1536, 83] width 13 height 13
